Goal: Task Accomplishment & Management: Use online tool/utility

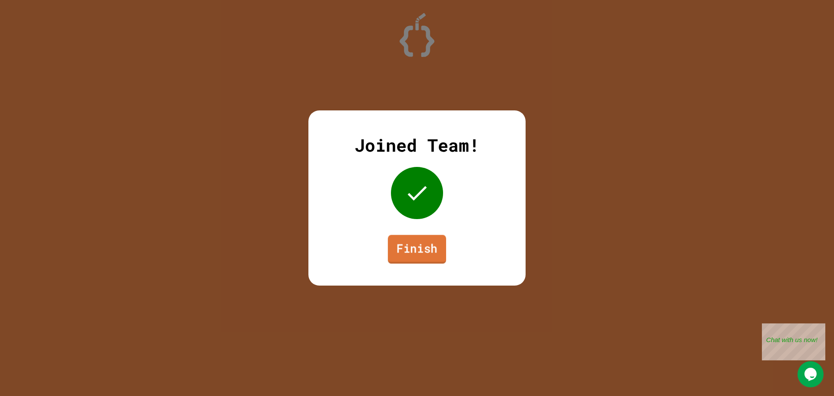
click at [404, 247] on link "Finish" at bounding box center [417, 249] width 58 height 29
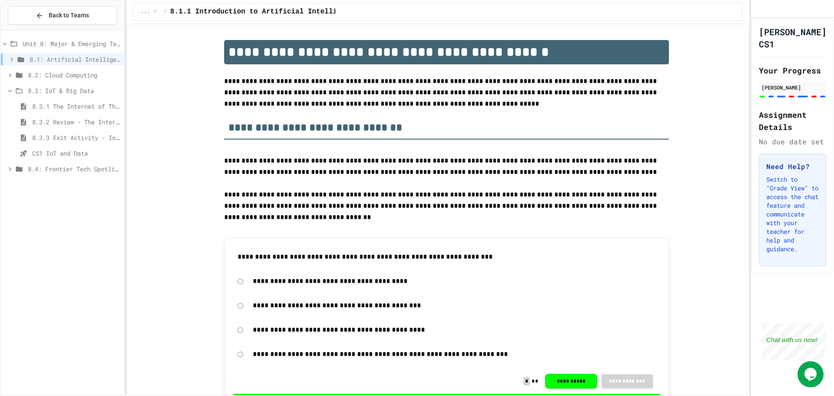
click at [45, 170] on span "8.4: Frontier Tech Spotlight" at bounding box center [74, 168] width 93 height 9
click at [9, 90] on icon at bounding box center [10, 91] width 8 height 8
click at [72, 118] on span "8.4.1 Emerging Technologies: Shaping Our Digital Future" at bounding box center [76, 121] width 88 height 9
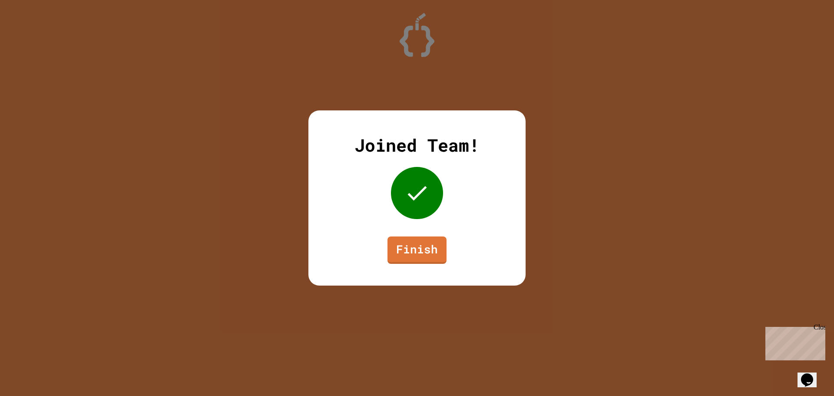
drag, startPoint x: 0, startPoint y: 0, endPoint x: 699, endPoint y: 130, distance: 710.7
click at [704, 141] on div "Joined Team! Finish" at bounding box center [417, 198] width 834 height 396
drag, startPoint x: 161, startPoint y: 0, endPoint x: 333, endPoint y: 67, distance: 185.0
click at [333, 67] on div "Joined Team! Finish" at bounding box center [417, 198] width 834 height 396
